Goal: Information Seeking & Learning: Learn about a topic

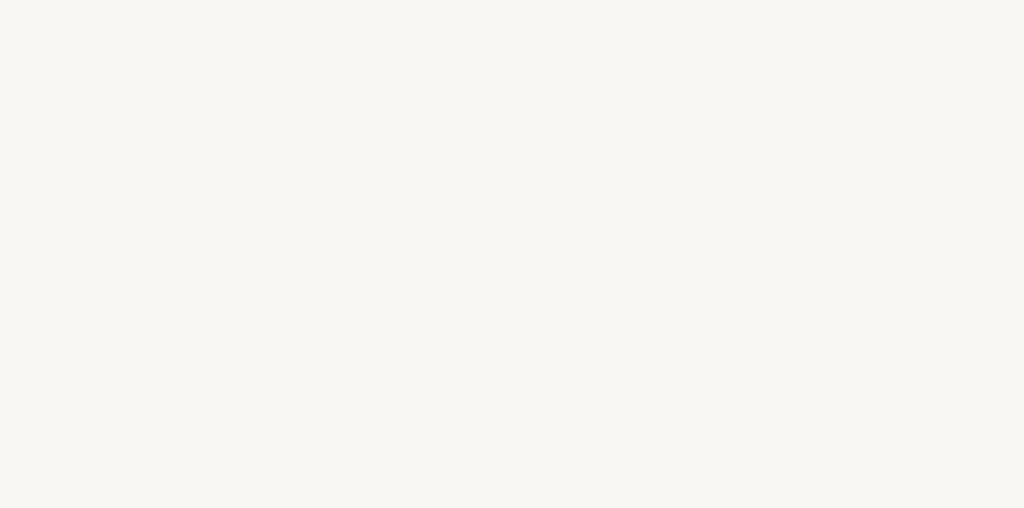
select select "US"
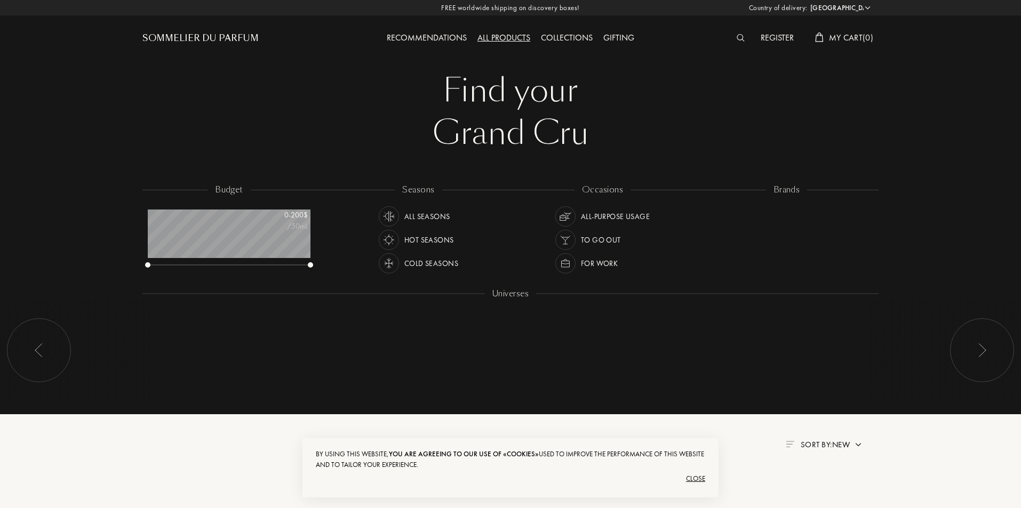
scroll to position [53, 163]
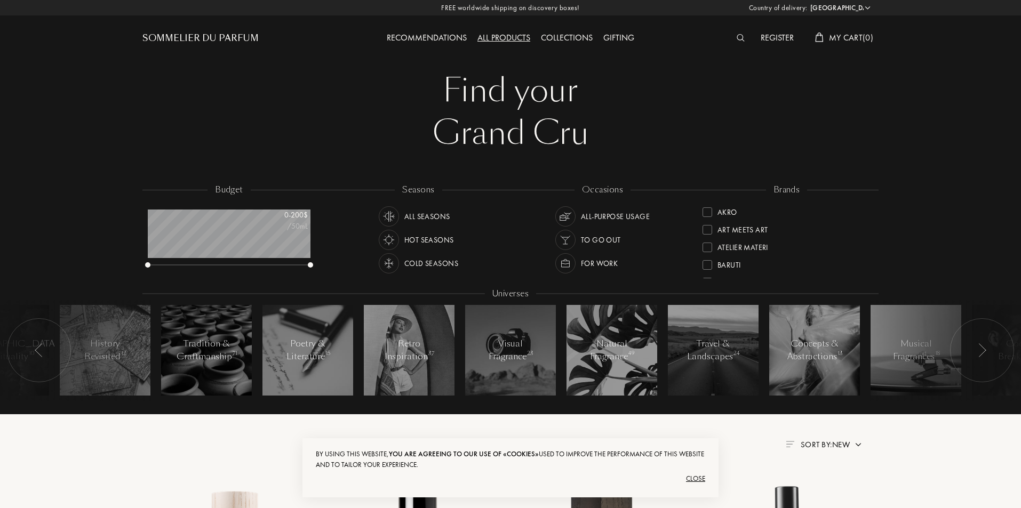
click at [568, 36] on div "Collections" at bounding box center [567, 38] width 62 height 14
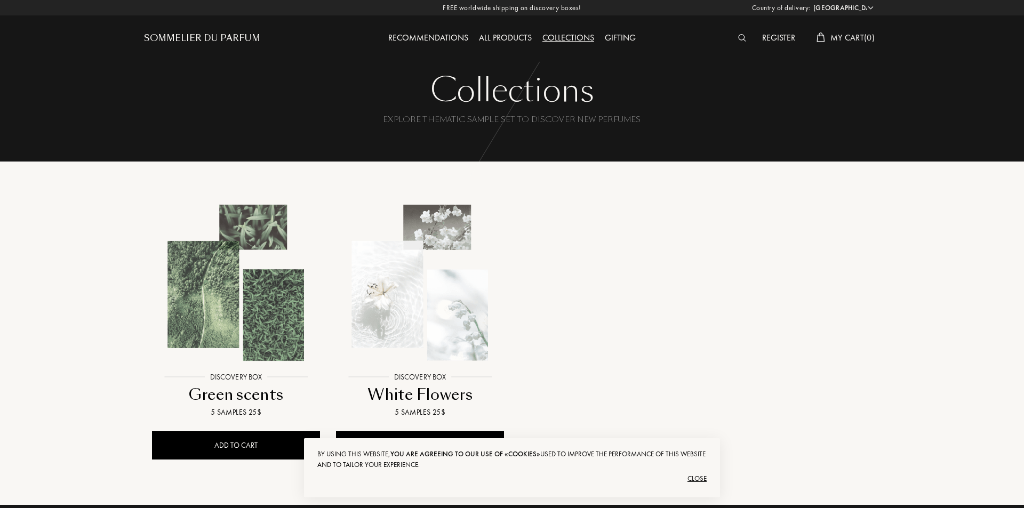
select select "US"
click at [508, 34] on div "All products" at bounding box center [503, 38] width 63 height 14
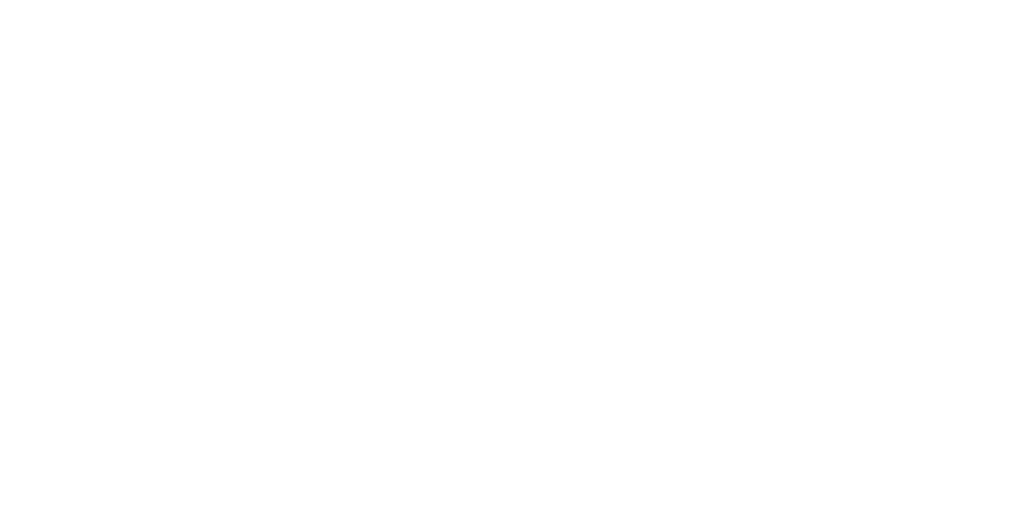
select select "US"
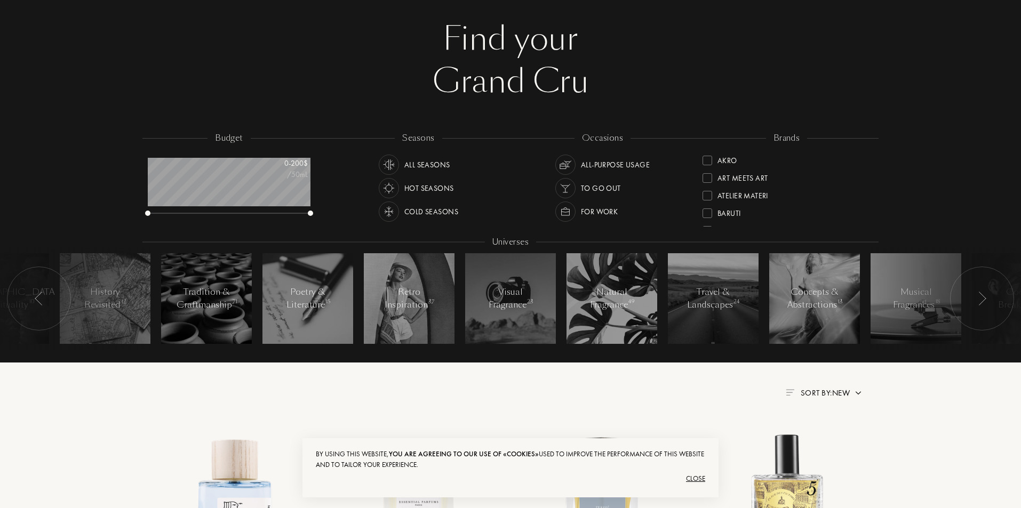
scroll to position [53, 0]
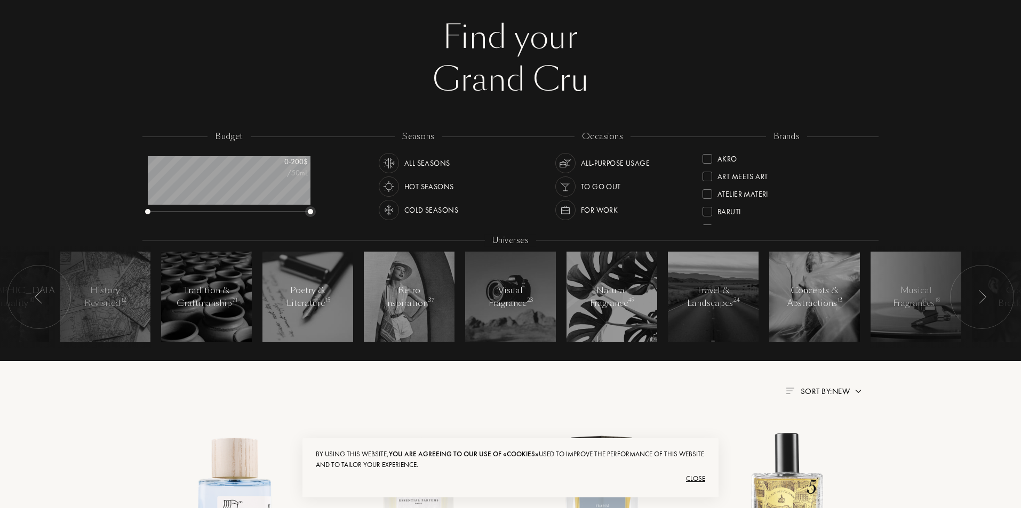
drag, startPoint x: 308, startPoint y: 210, endPoint x: 353, endPoint y: 214, distance: 45.0
click at [353, 213] on div "budget 0 - 200 $ /50mL seasons All Seasons Hot Seasons Cold Seasons occasions A…" at bounding box center [510, 245] width 736 height 228
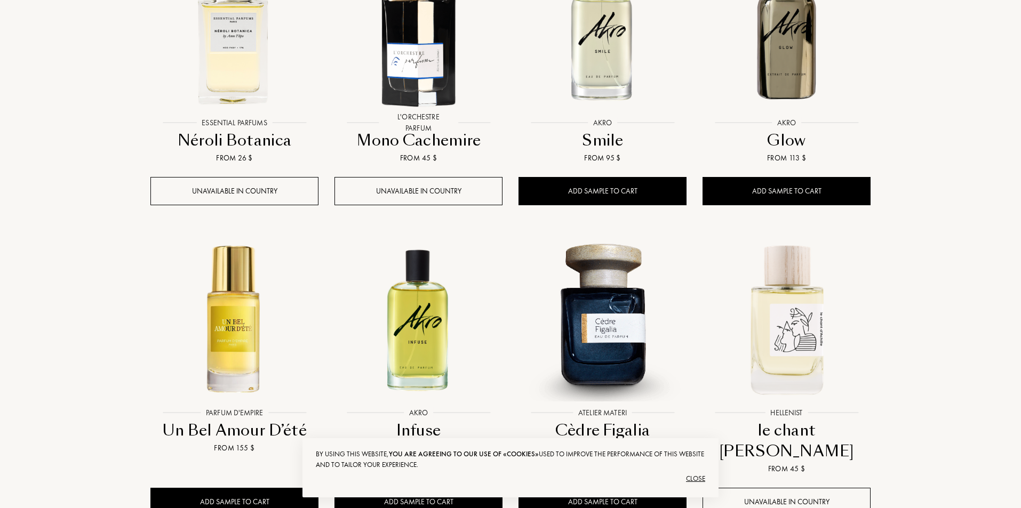
scroll to position [960, 0]
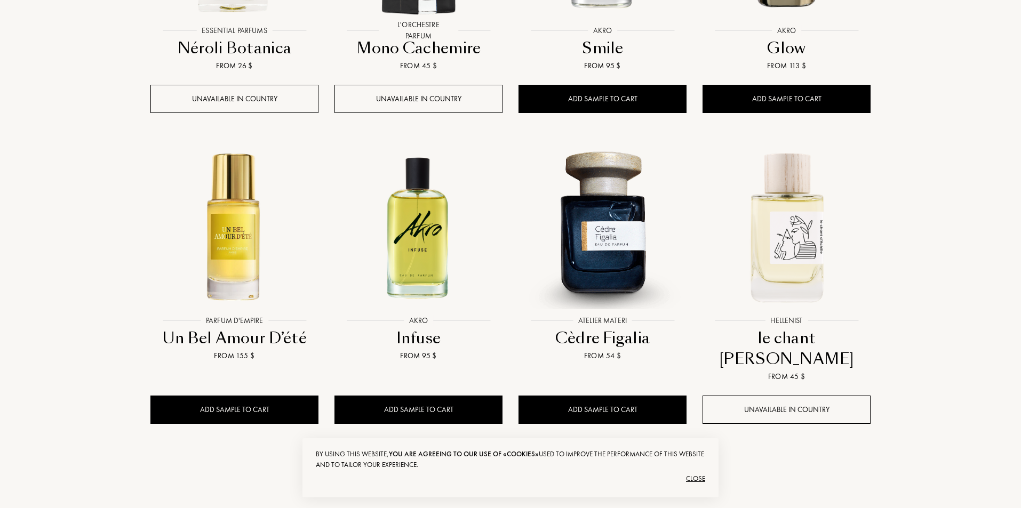
click at [522, 464] on div "See more" at bounding box center [510, 481] width 63 height 34
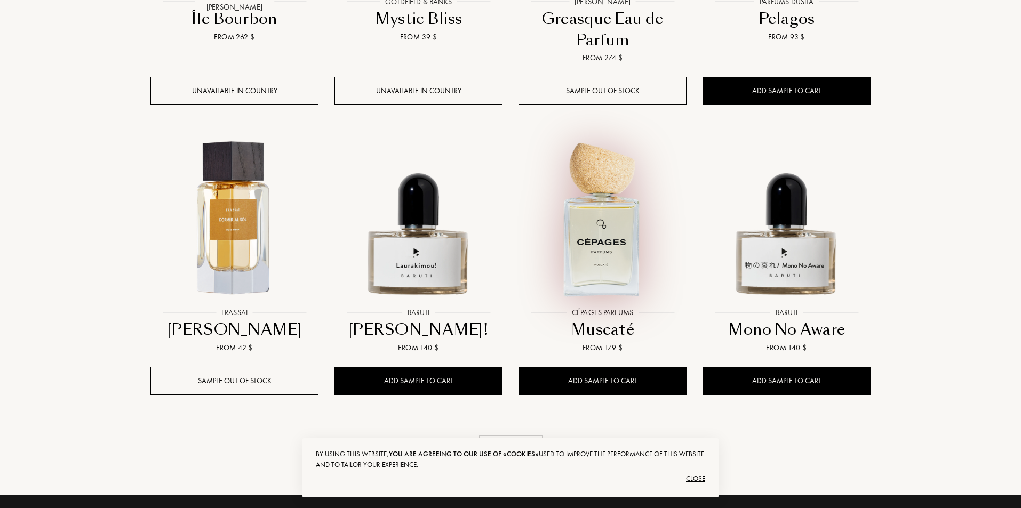
scroll to position [1921, 0]
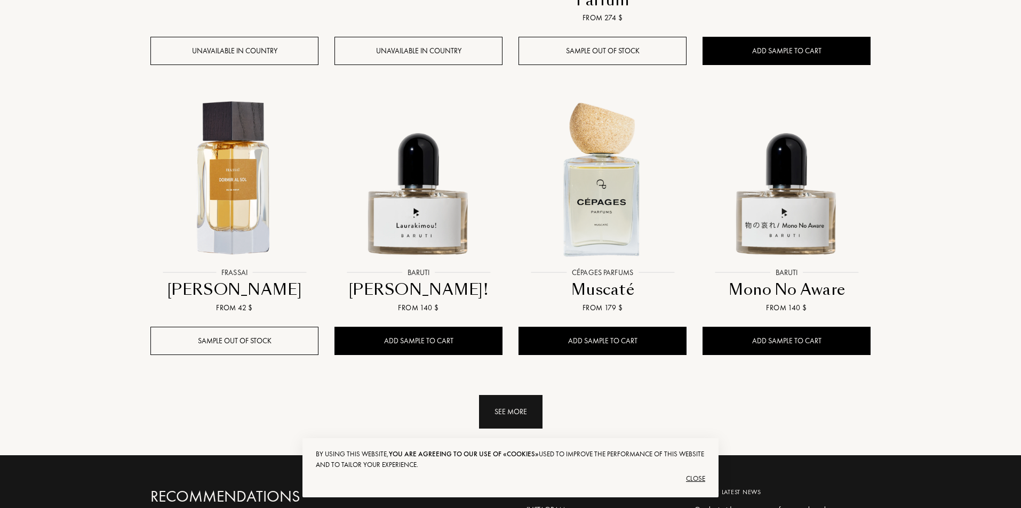
click at [528, 395] on div "See more" at bounding box center [510, 412] width 63 height 34
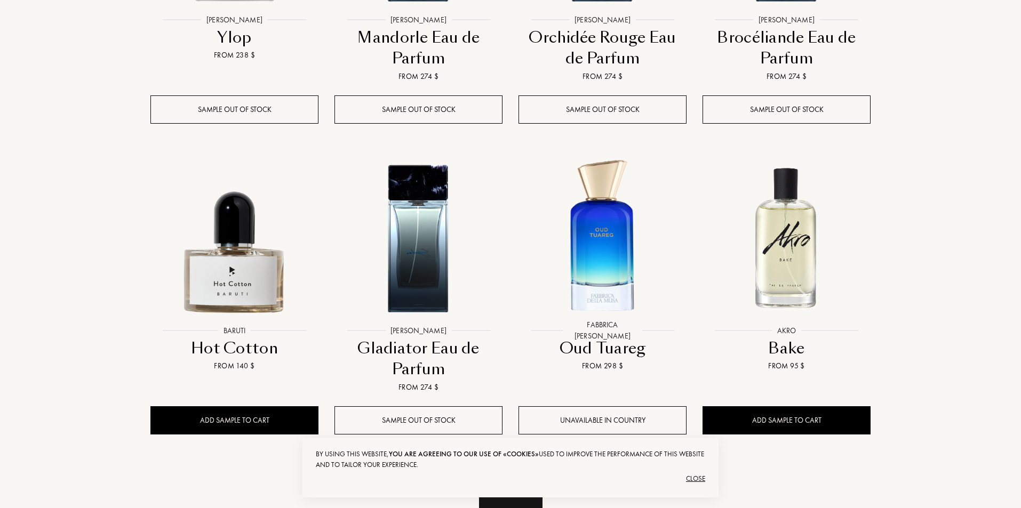
click at [514, 475] on div "See more" at bounding box center [510, 492] width 63 height 34
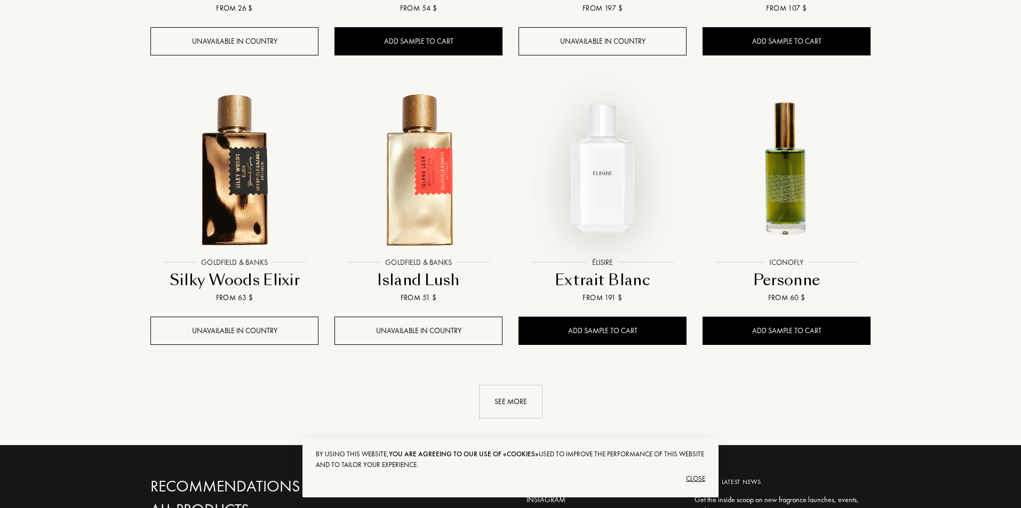
scroll to position [3735, 0]
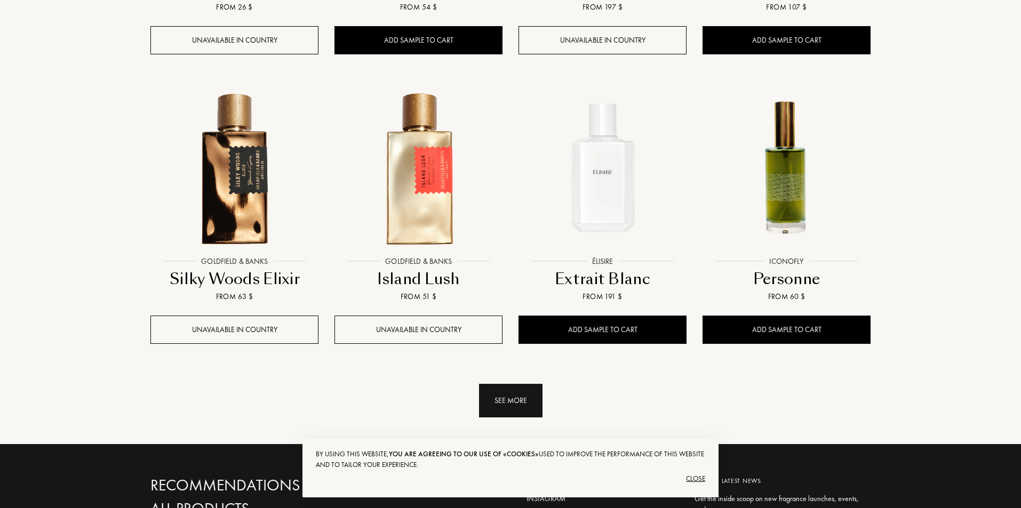
click at [529, 384] on div "See more" at bounding box center [510, 401] width 63 height 34
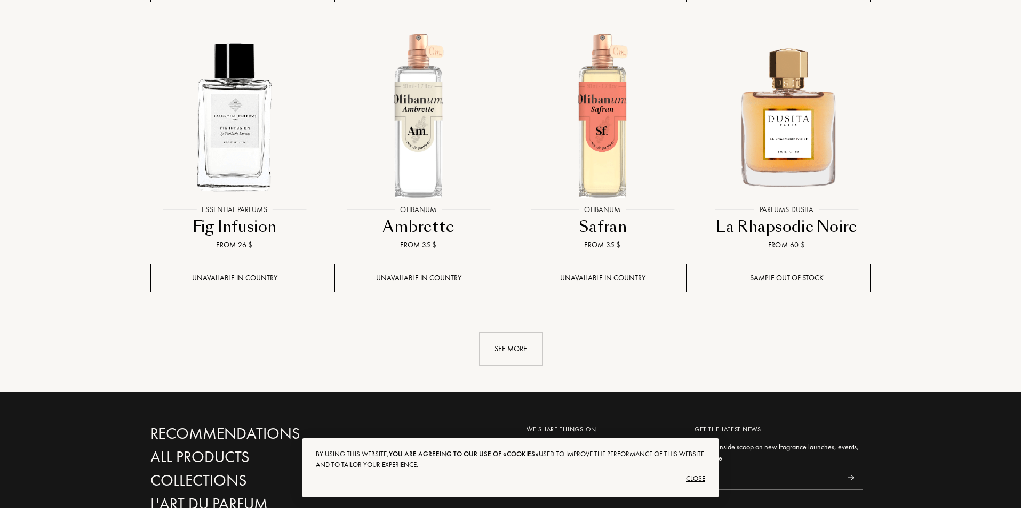
scroll to position [4695, 0]
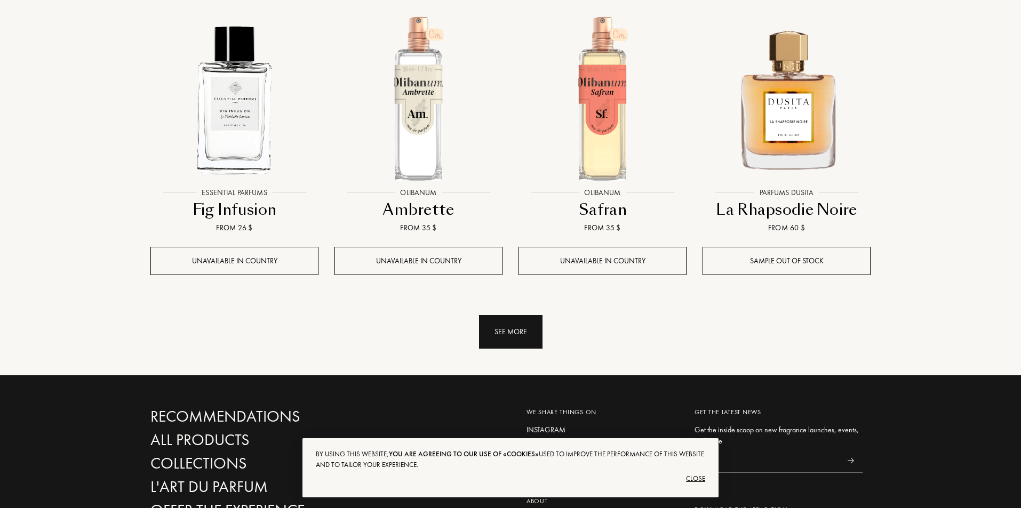
click at [513, 315] on div "See more" at bounding box center [510, 332] width 63 height 34
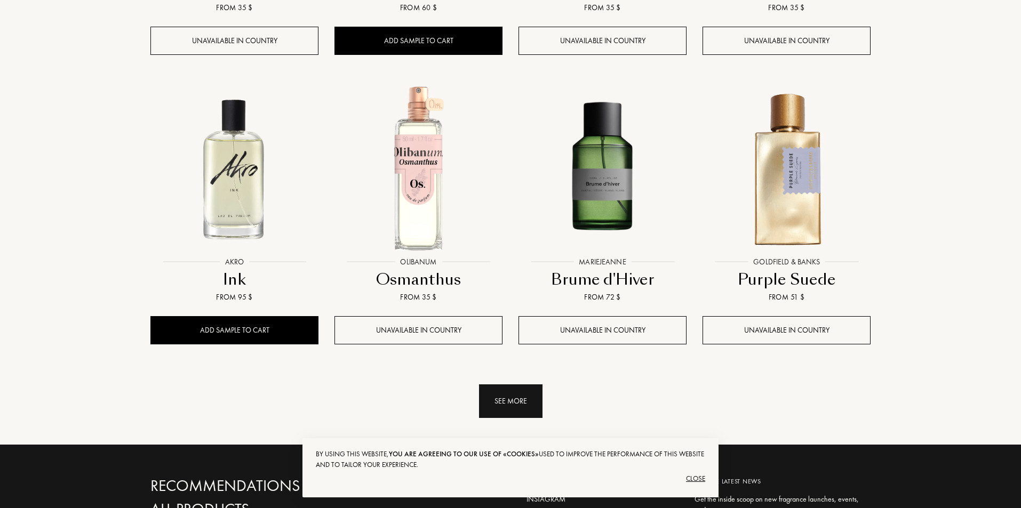
click at [518, 385] on div "See more" at bounding box center [510, 402] width 63 height 34
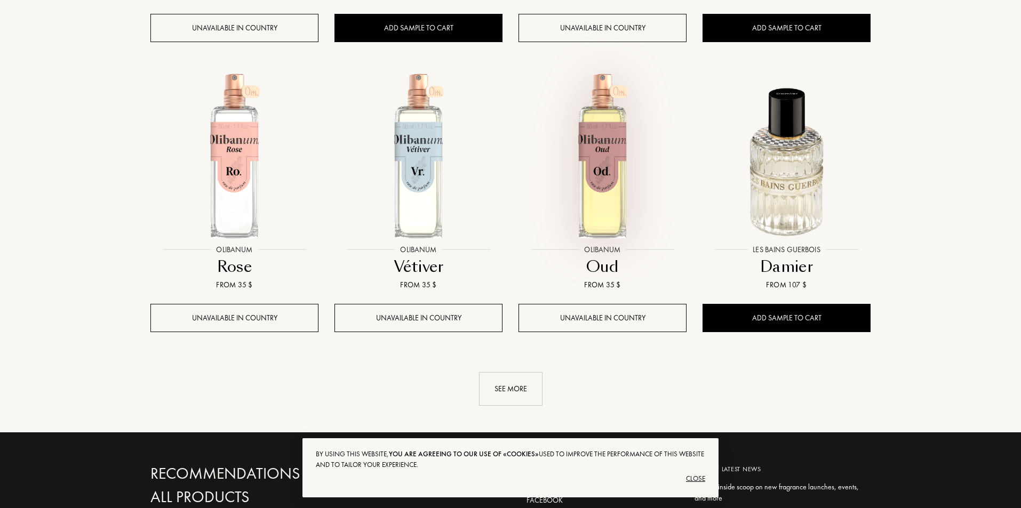
scroll to position [6563, 0]
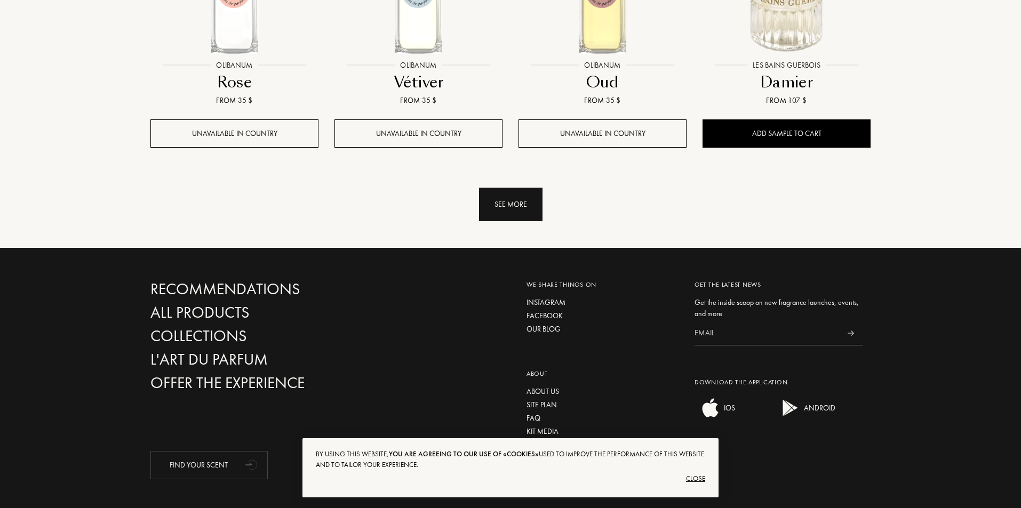
click at [500, 188] on div "See more" at bounding box center [510, 205] width 63 height 34
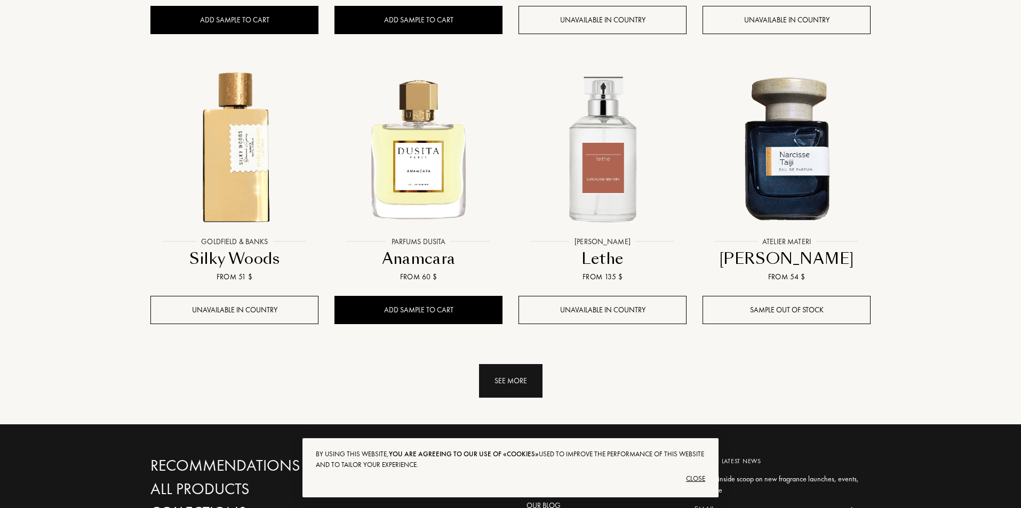
click at [517, 364] on div "See more" at bounding box center [510, 381] width 63 height 34
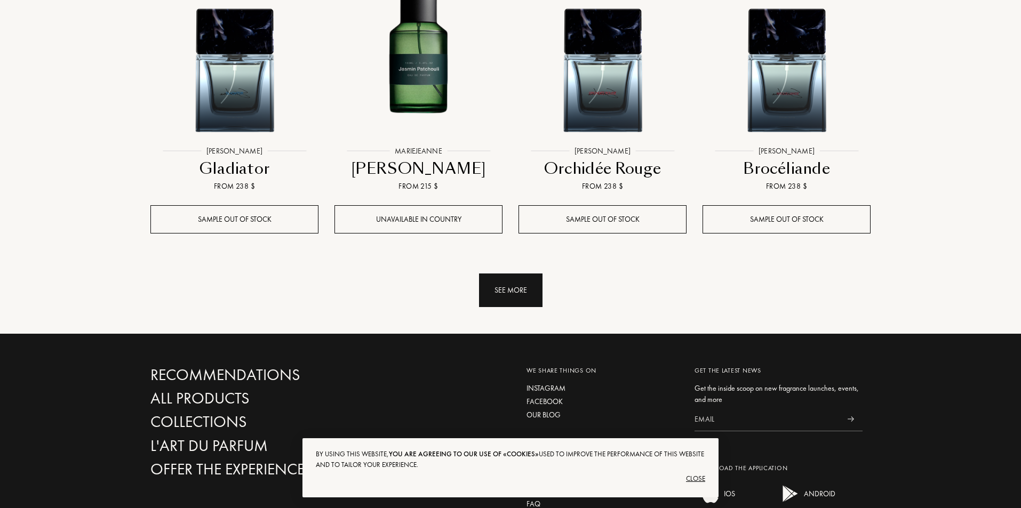
click at [517, 274] on div "See more" at bounding box center [510, 291] width 63 height 34
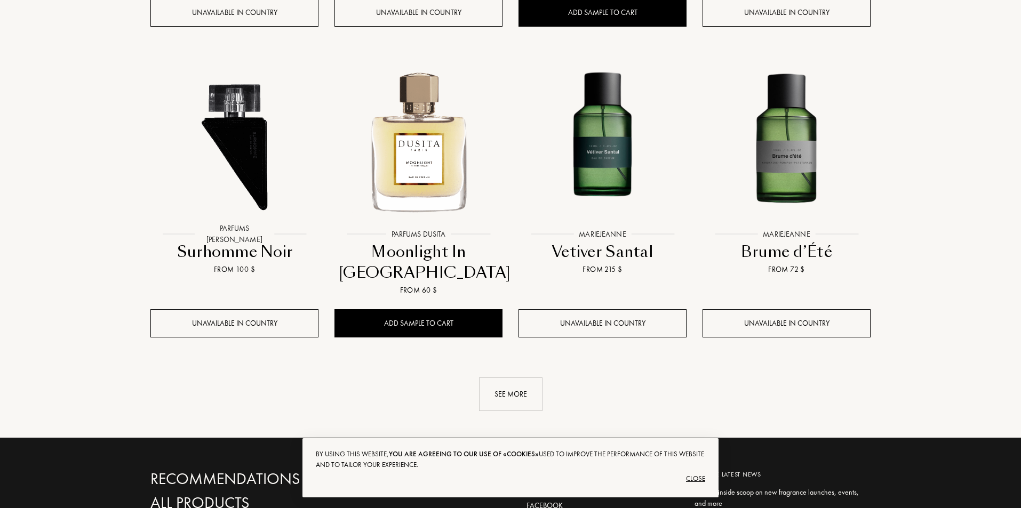
scroll to position [9124, 0]
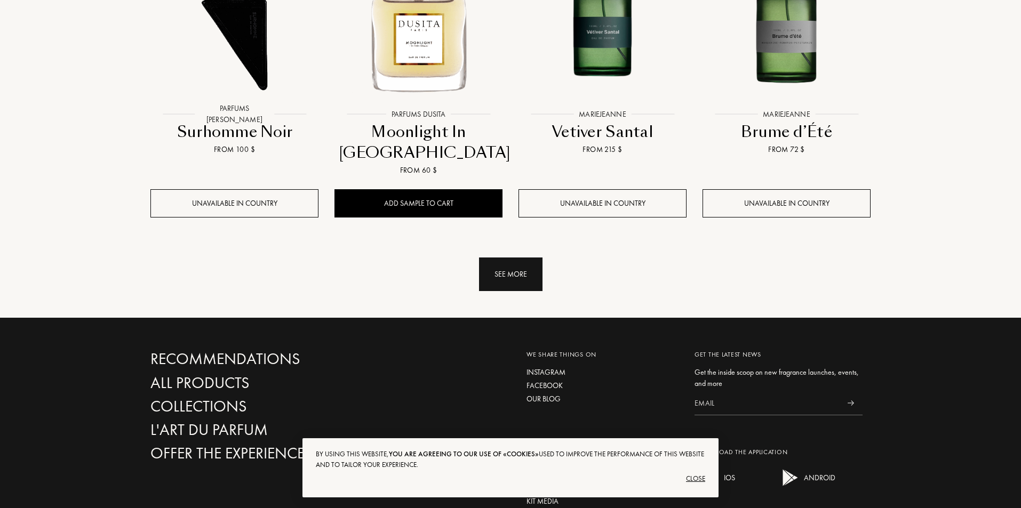
click at [514, 258] on div "See more" at bounding box center [510, 275] width 63 height 34
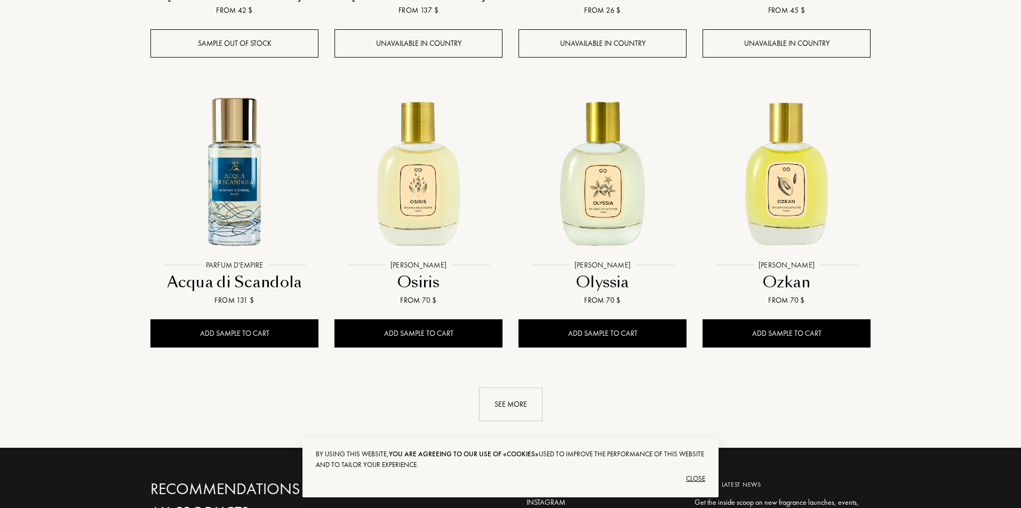
scroll to position [10068, 0]
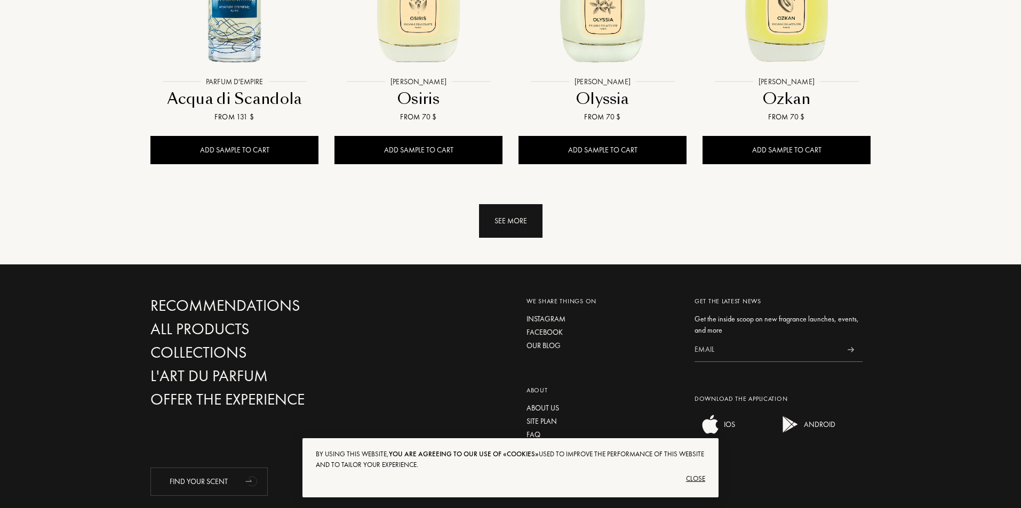
click at [512, 204] on div "See more" at bounding box center [510, 221] width 63 height 34
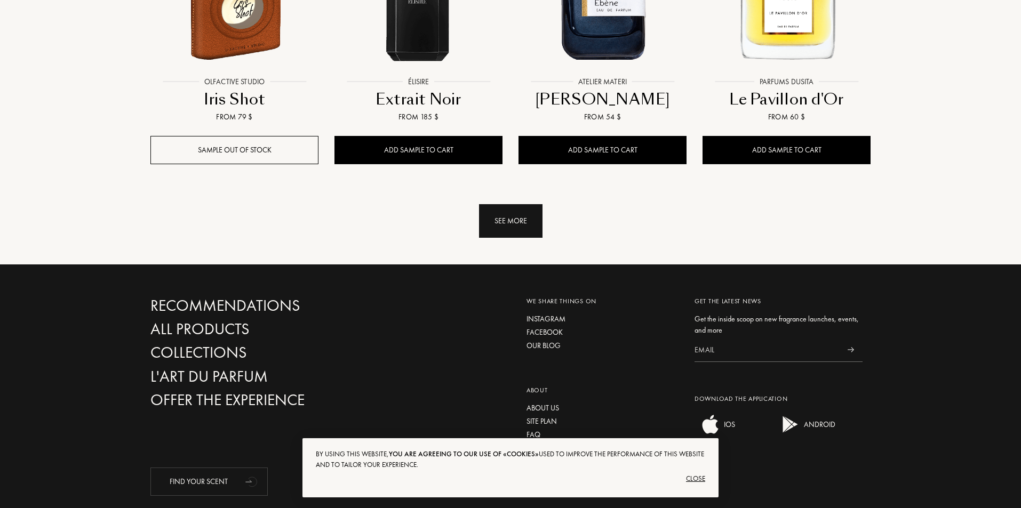
click at [491, 204] on div "See more" at bounding box center [510, 221] width 63 height 34
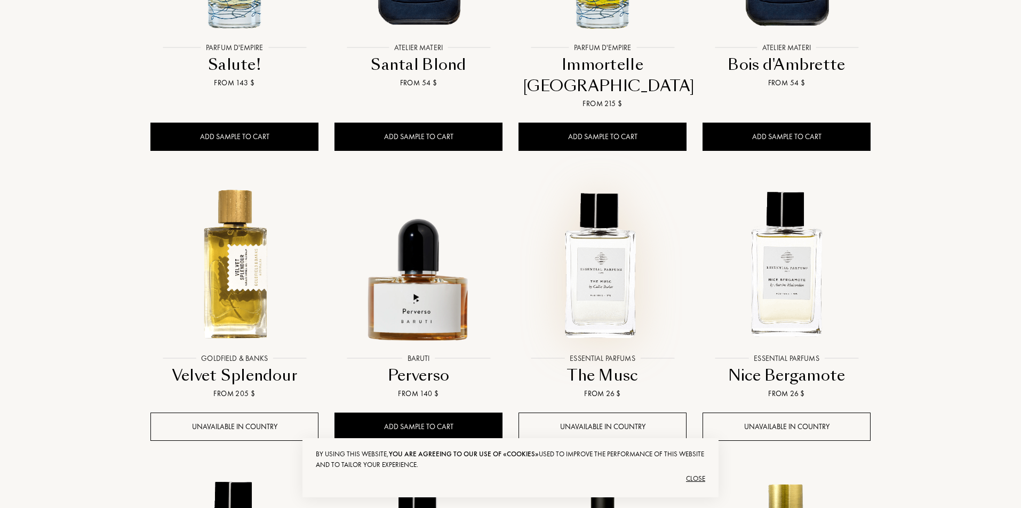
scroll to position [11578, 0]
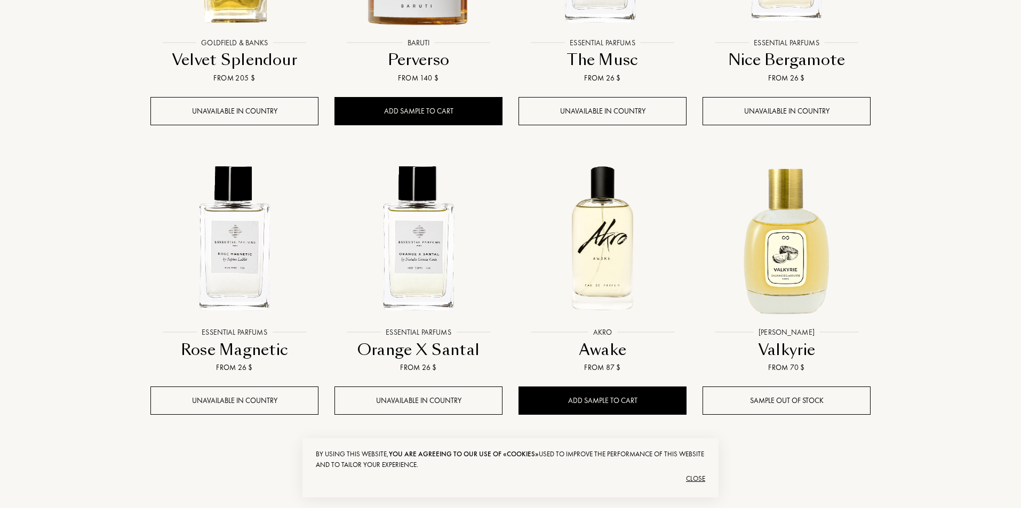
click at [519, 455] on div "See more" at bounding box center [510, 472] width 63 height 34
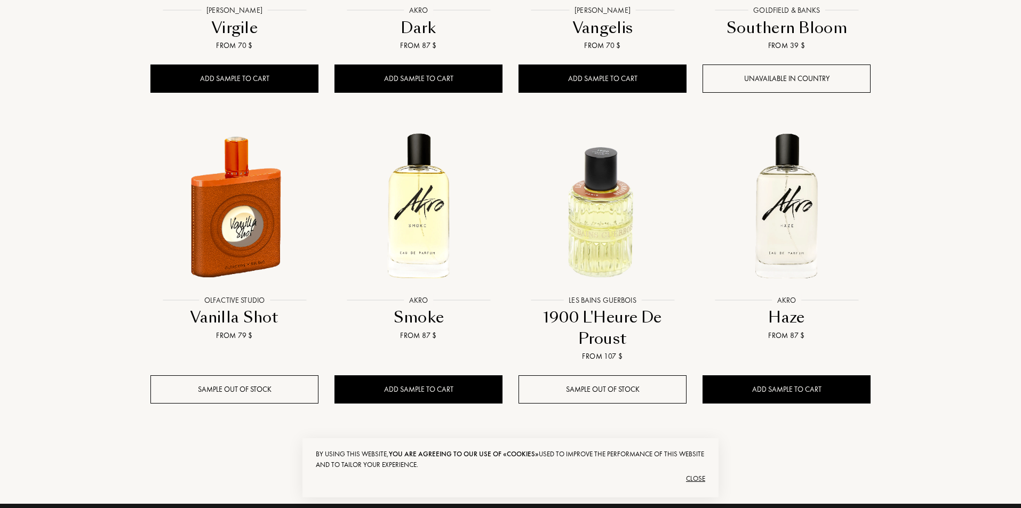
click at [522, 444] on div "See more" at bounding box center [510, 461] width 63 height 34
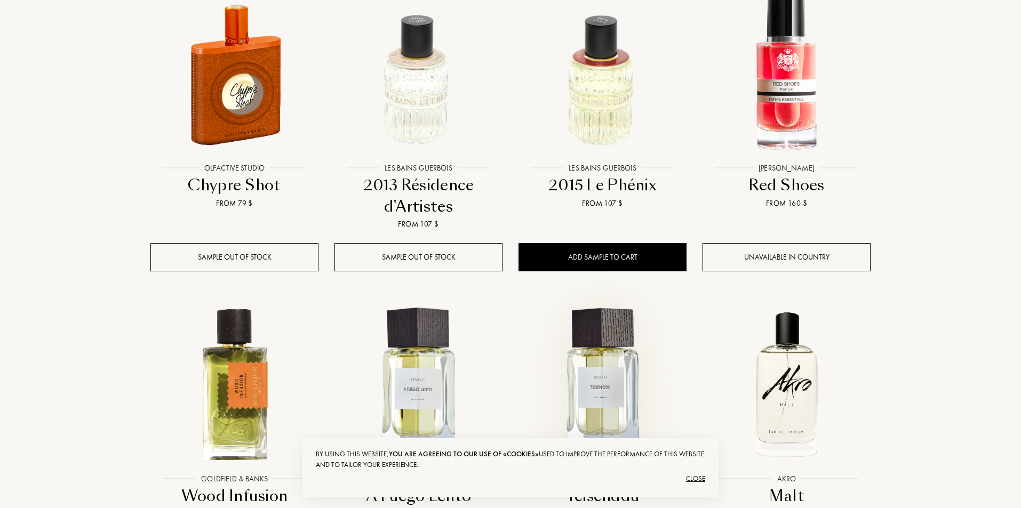
scroll to position [13612, 0]
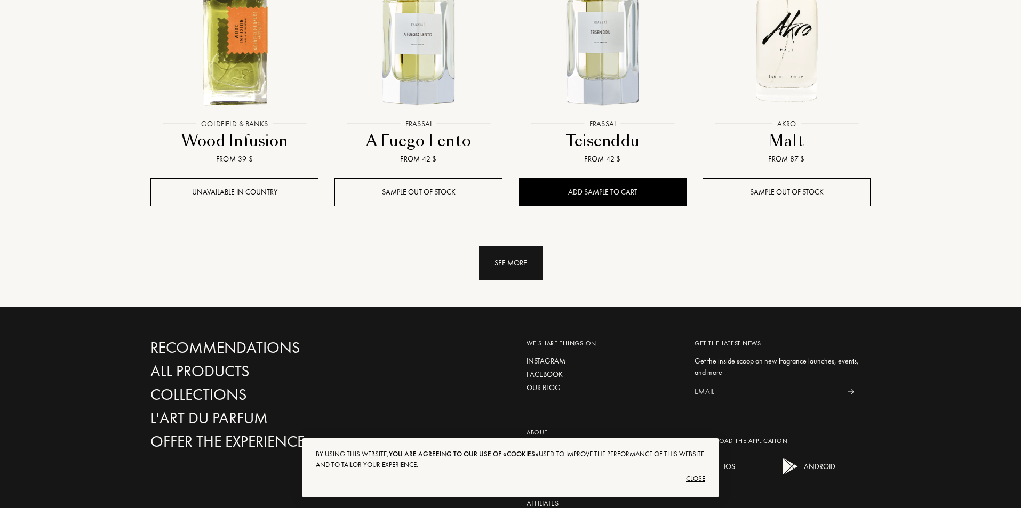
click at [503, 246] on div "See more" at bounding box center [510, 263] width 63 height 34
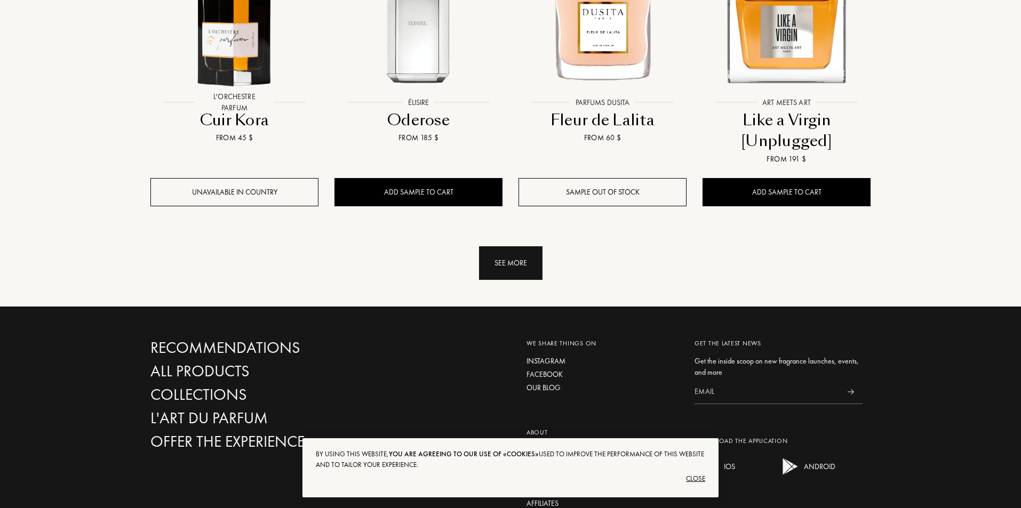
click at [517, 246] on div "See more" at bounding box center [510, 263] width 63 height 34
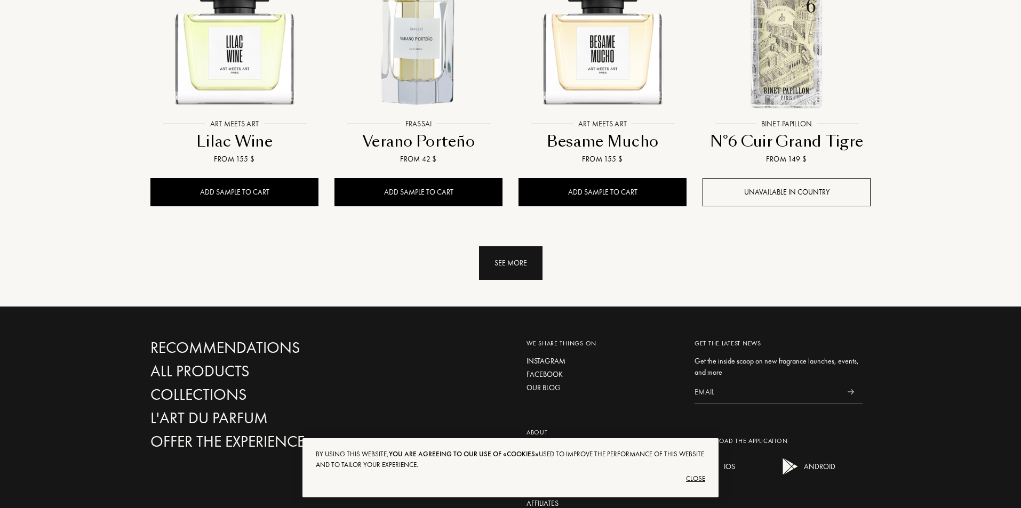
click at [515, 246] on div "See more" at bounding box center [510, 263] width 63 height 34
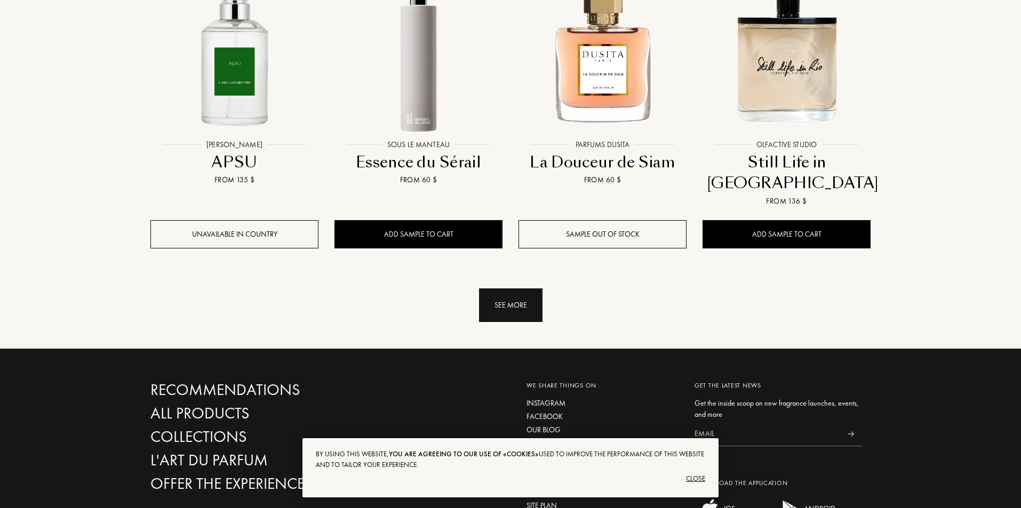
click at [521, 289] on div "See more" at bounding box center [510, 306] width 63 height 34
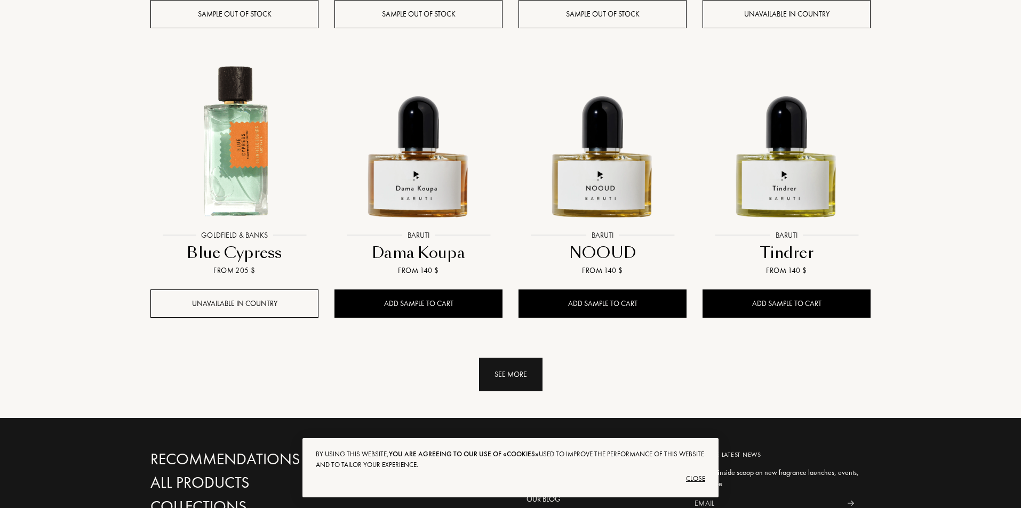
click at [512, 358] on div "See more" at bounding box center [510, 375] width 63 height 34
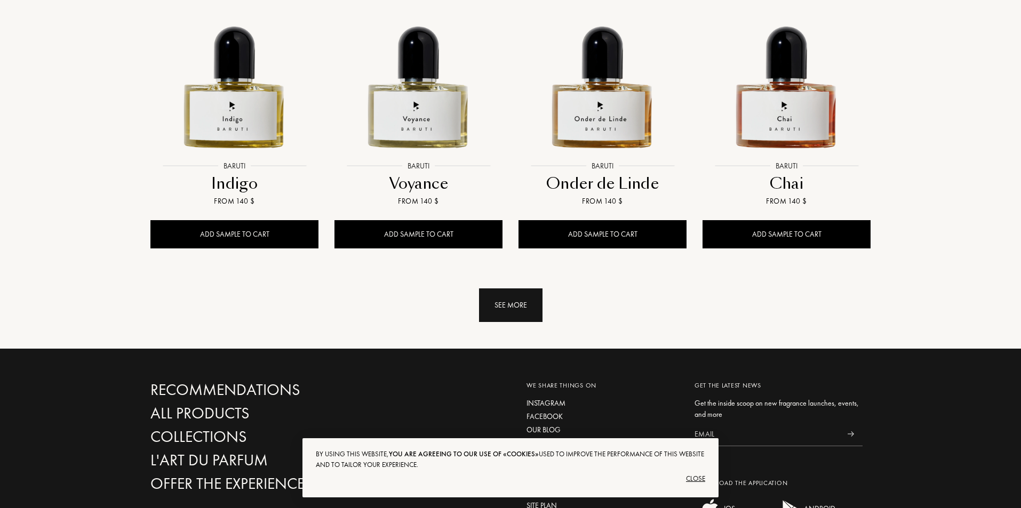
click at [517, 289] on div "See more" at bounding box center [510, 306] width 63 height 34
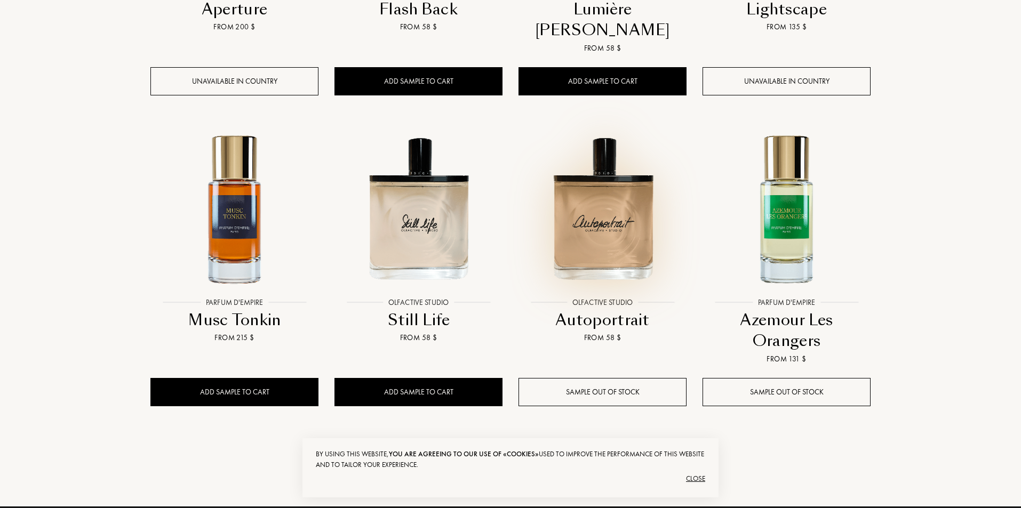
scroll to position [18895, 0]
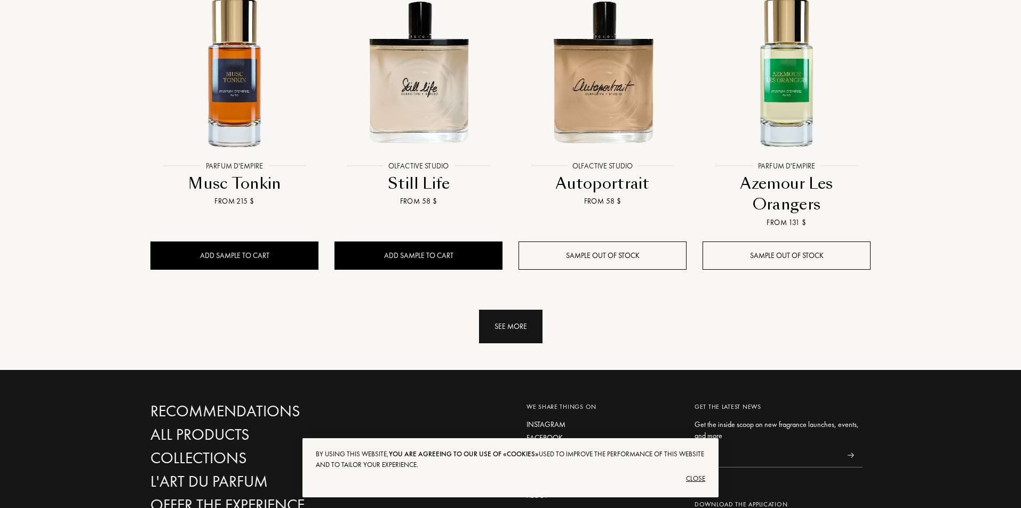
click at [522, 310] on div "See more" at bounding box center [510, 327] width 63 height 34
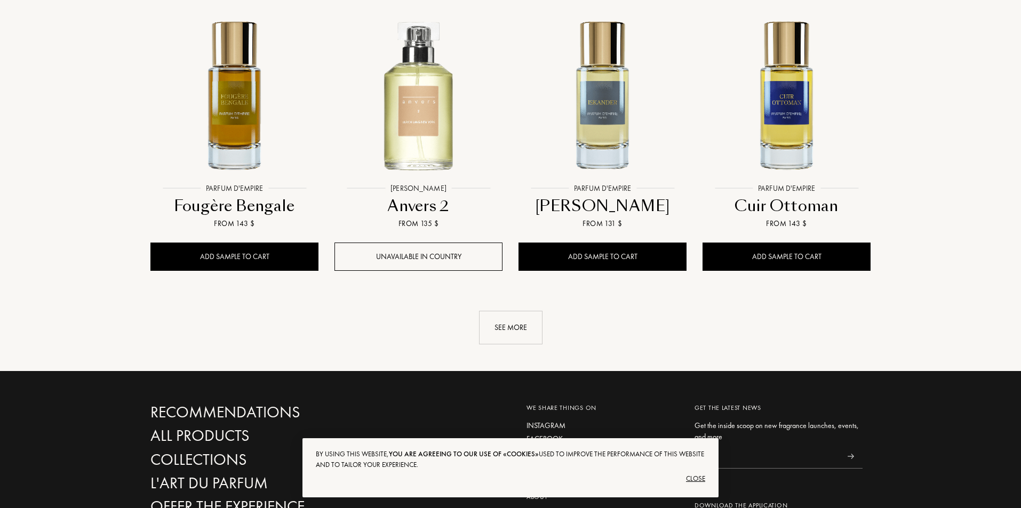
scroll to position [19765, 0]
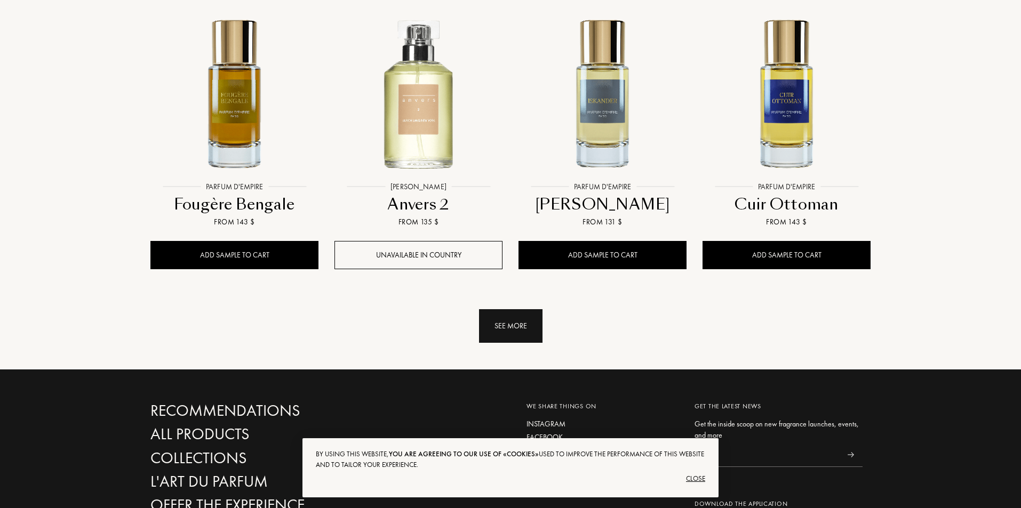
click at [523, 309] on div "See more" at bounding box center [510, 326] width 63 height 34
